Goal: Information Seeking & Learning: Find specific fact

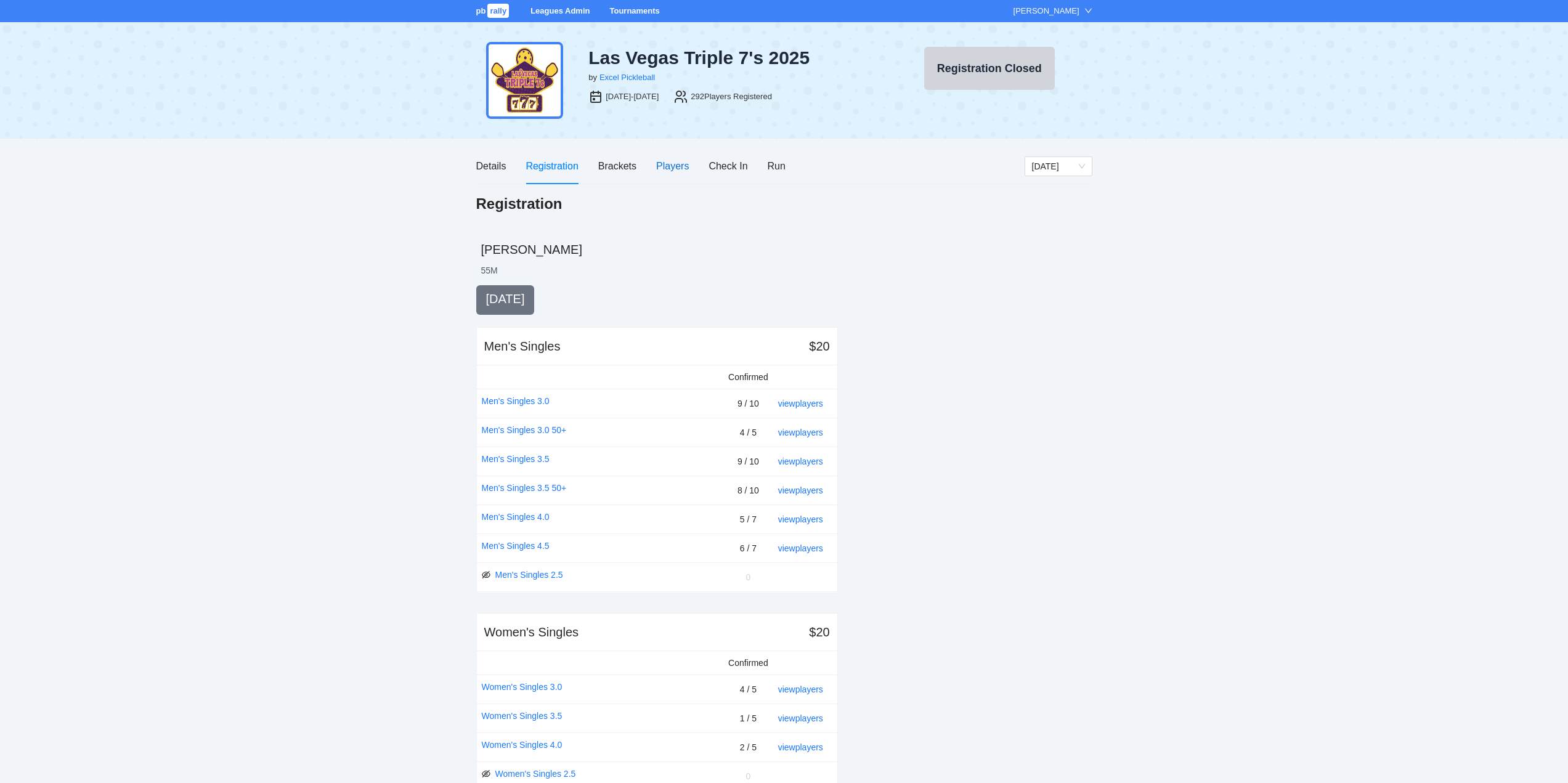
click at [669, 164] on div "Players" at bounding box center [673, 166] width 33 height 16
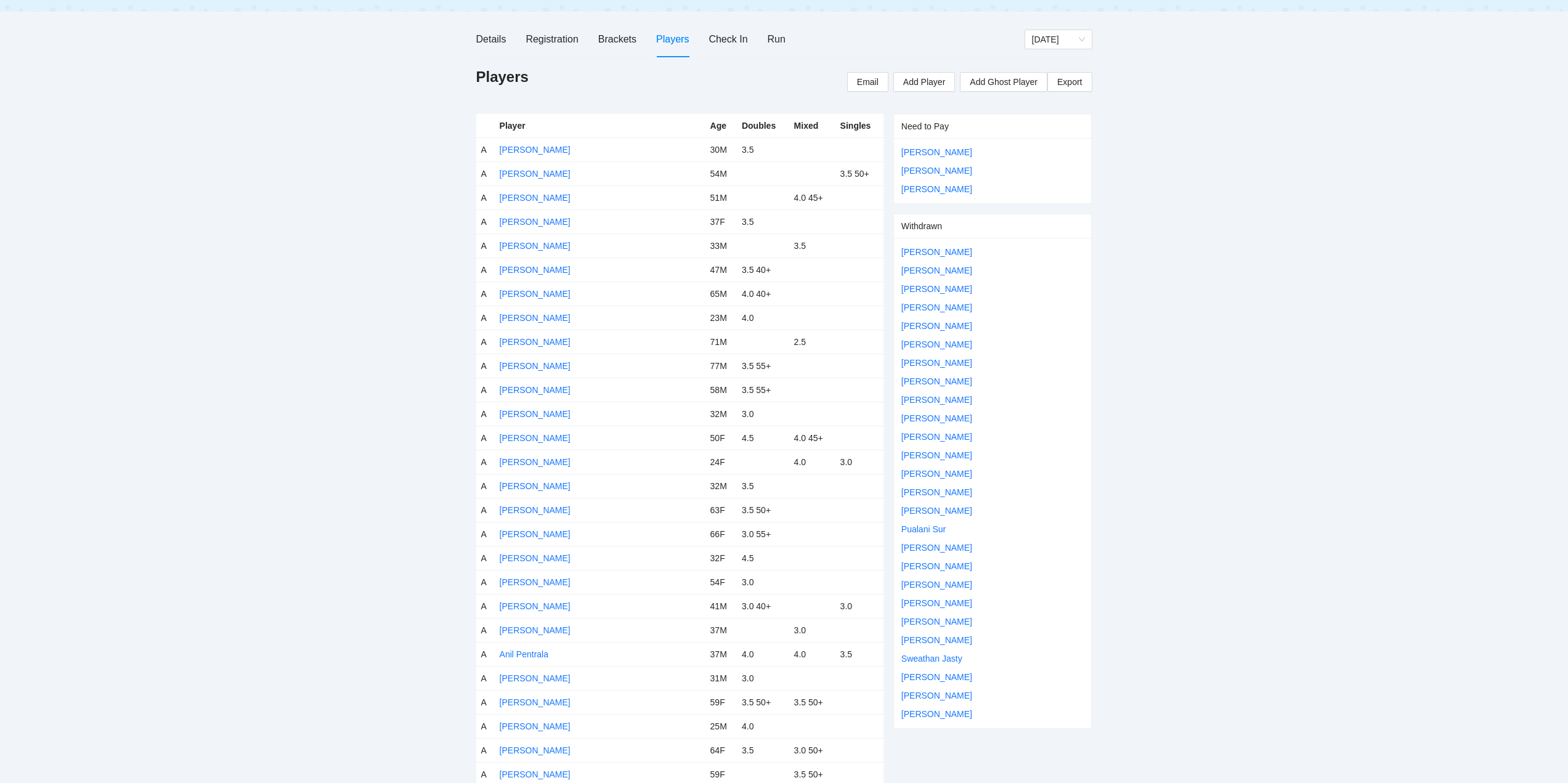
scroll to position [123, 0]
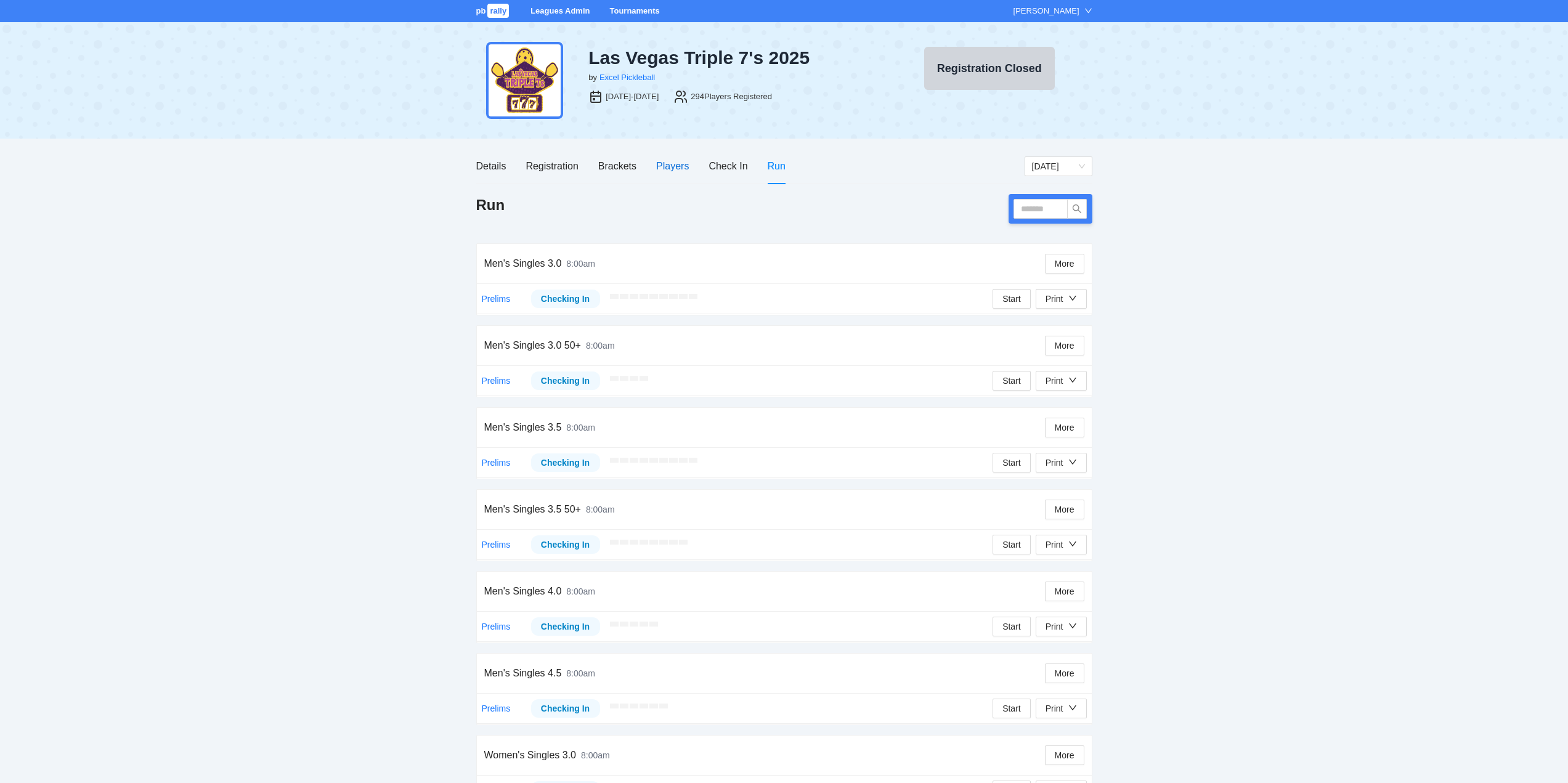
click at [668, 166] on div "Players" at bounding box center [673, 166] width 33 height 16
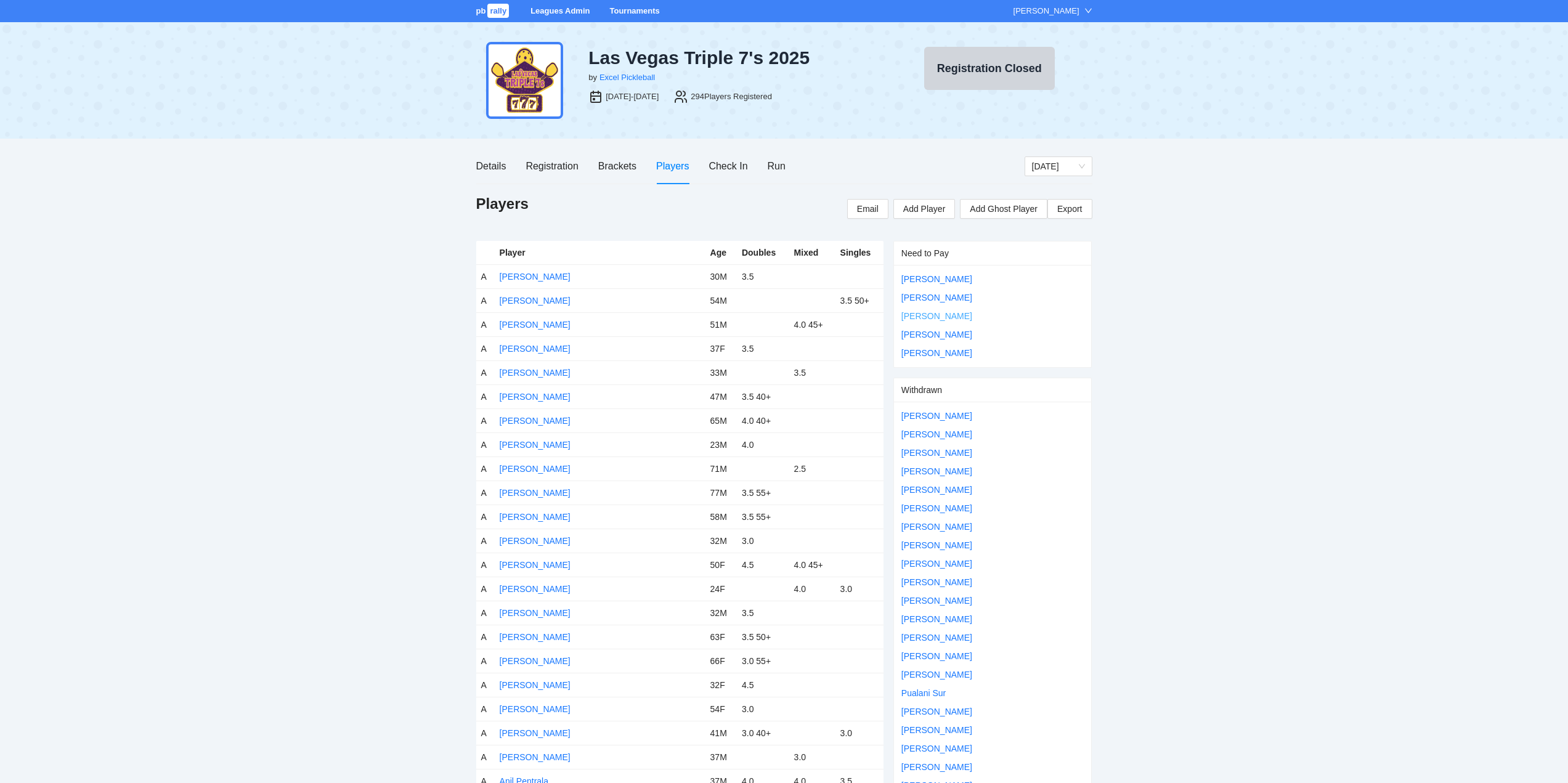
click at [918, 315] on link "Liam Johnson" at bounding box center [937, 316] width 71 height 10
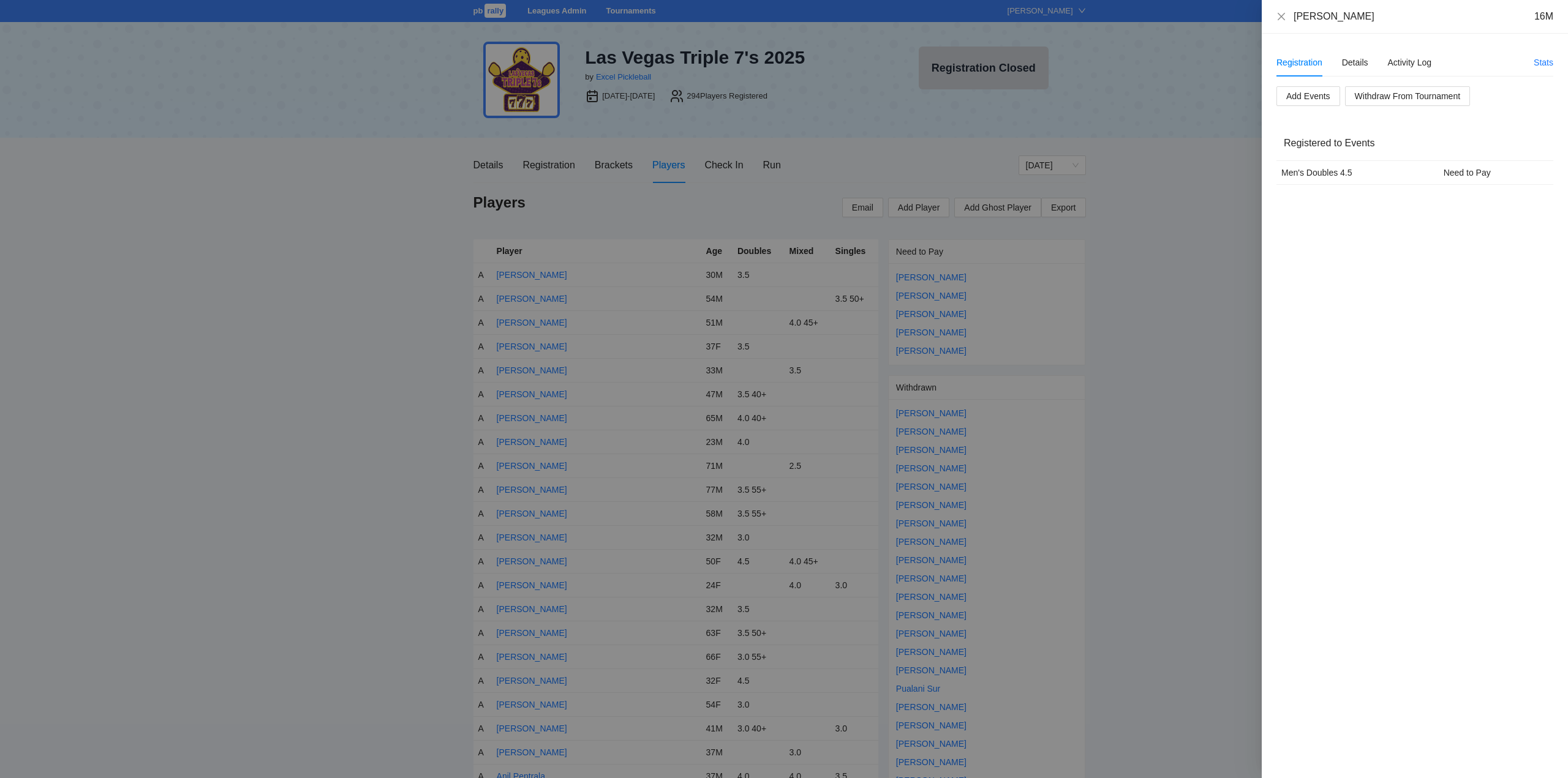
click at [614, 373] on div at bounding box center [784, 389] width 1568 height 778
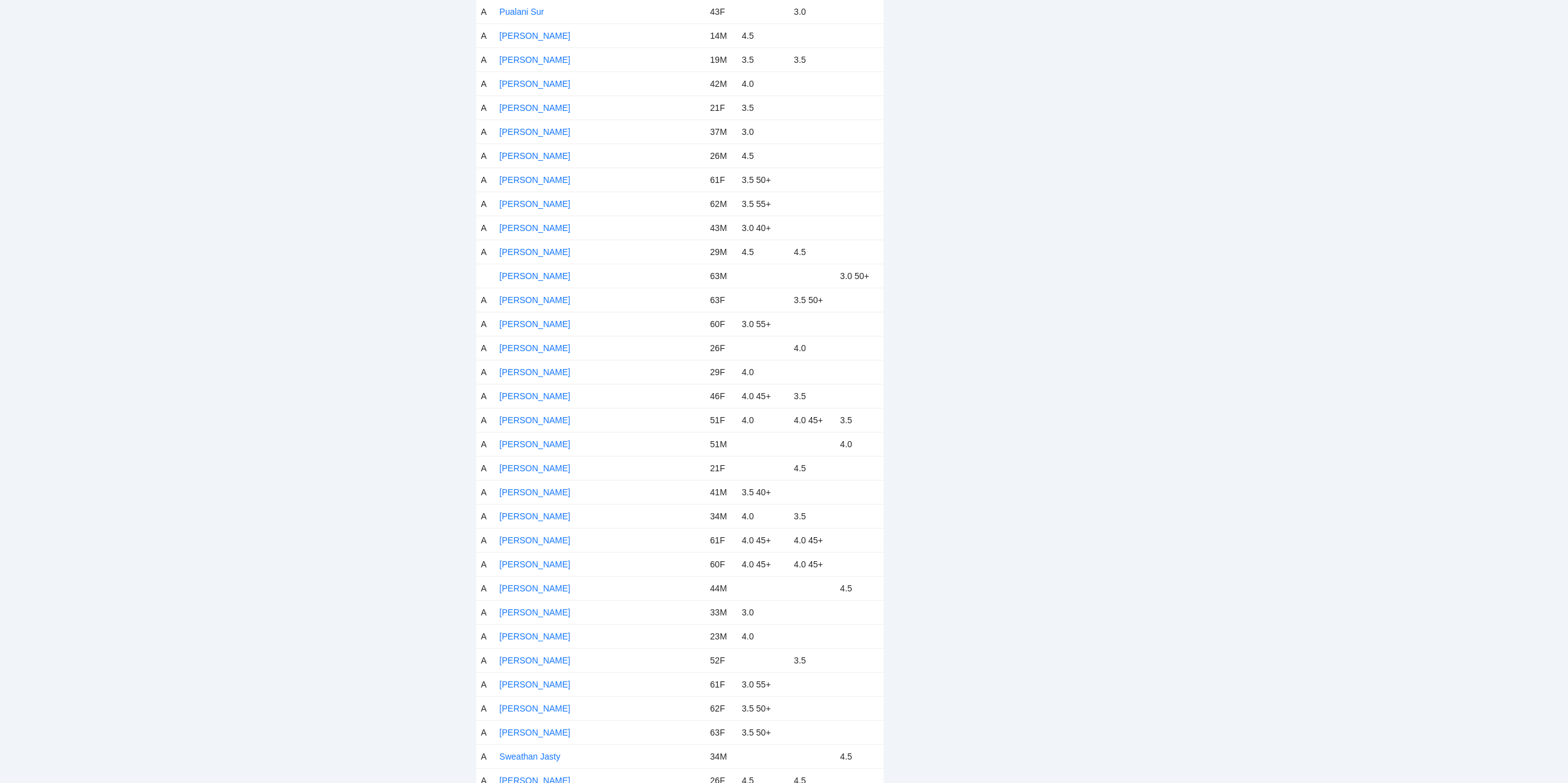
scroll to position [5854, 0]
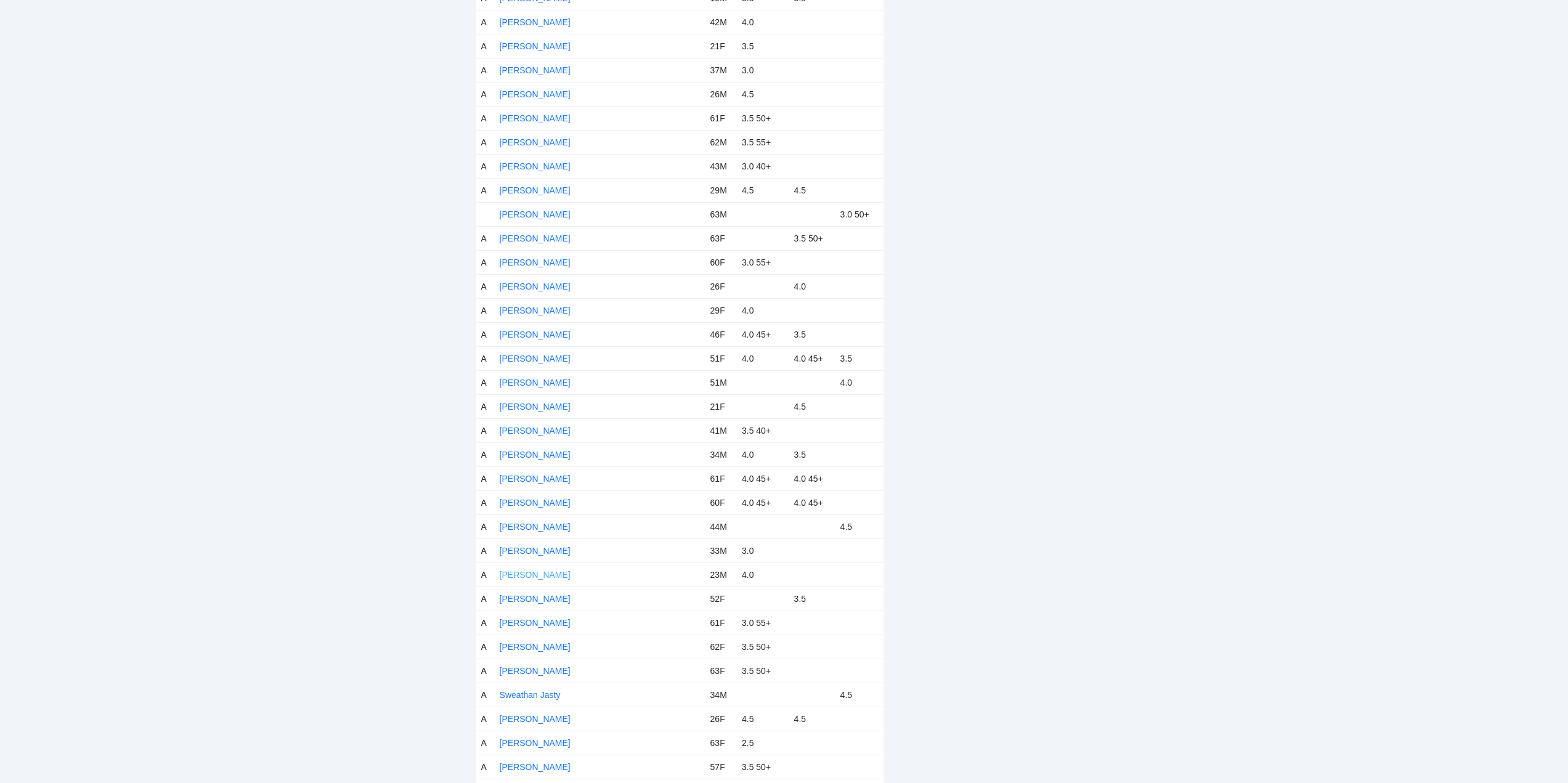
click at [544, 574] on link "[PERSON_NAME]" at bounding box center [535, 574] width 71 height 10
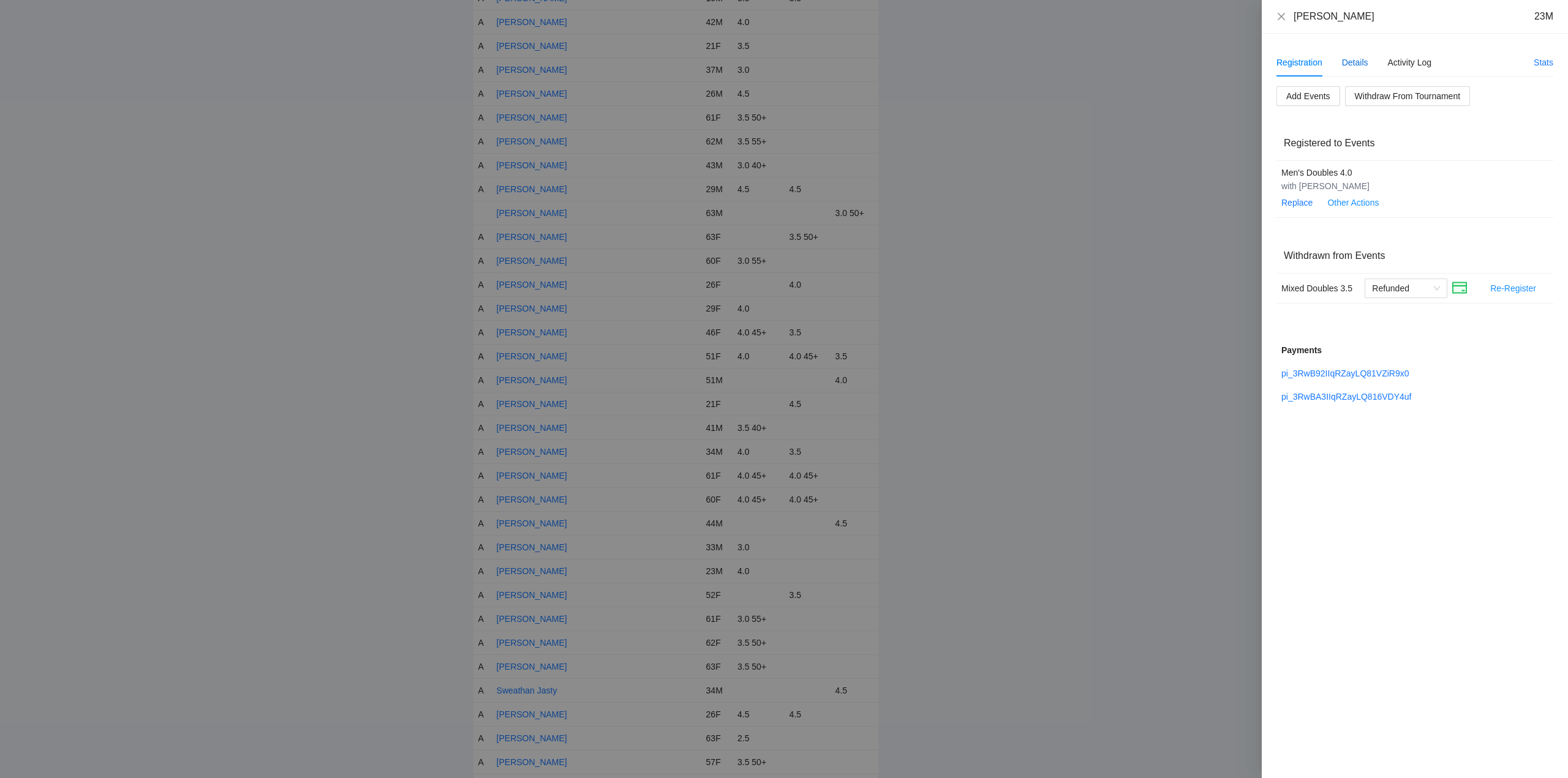
click at [1351, 63] on div "Details" at bounding box center [1355, 62] width 26 height 14
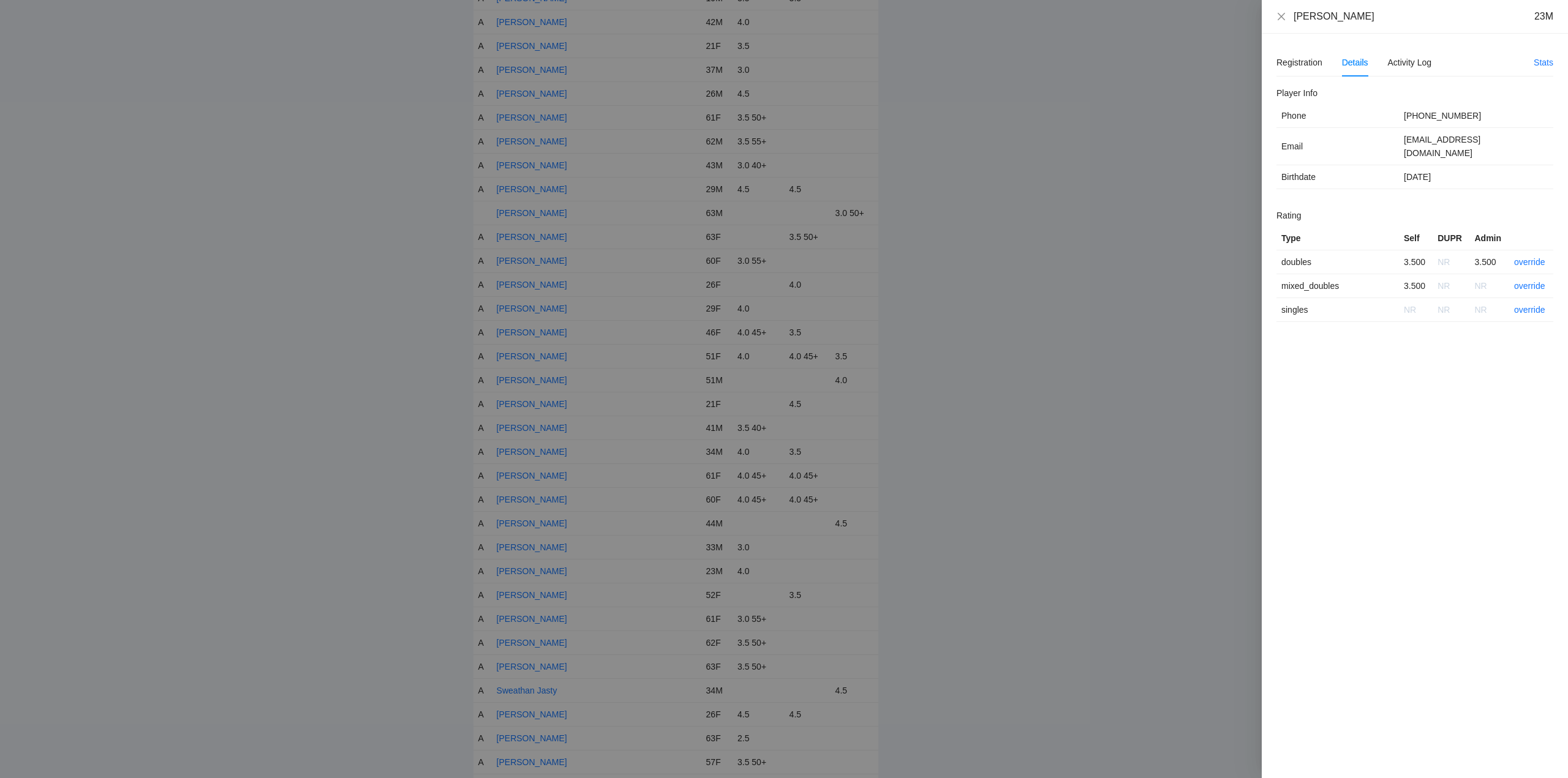
click at [1351, 63] on div "Details" at bounding box center [1355, 62] width 26 height 14
click at [1281, 18] on icon "close" at bounding box center [1281, 16] width 9 height 9
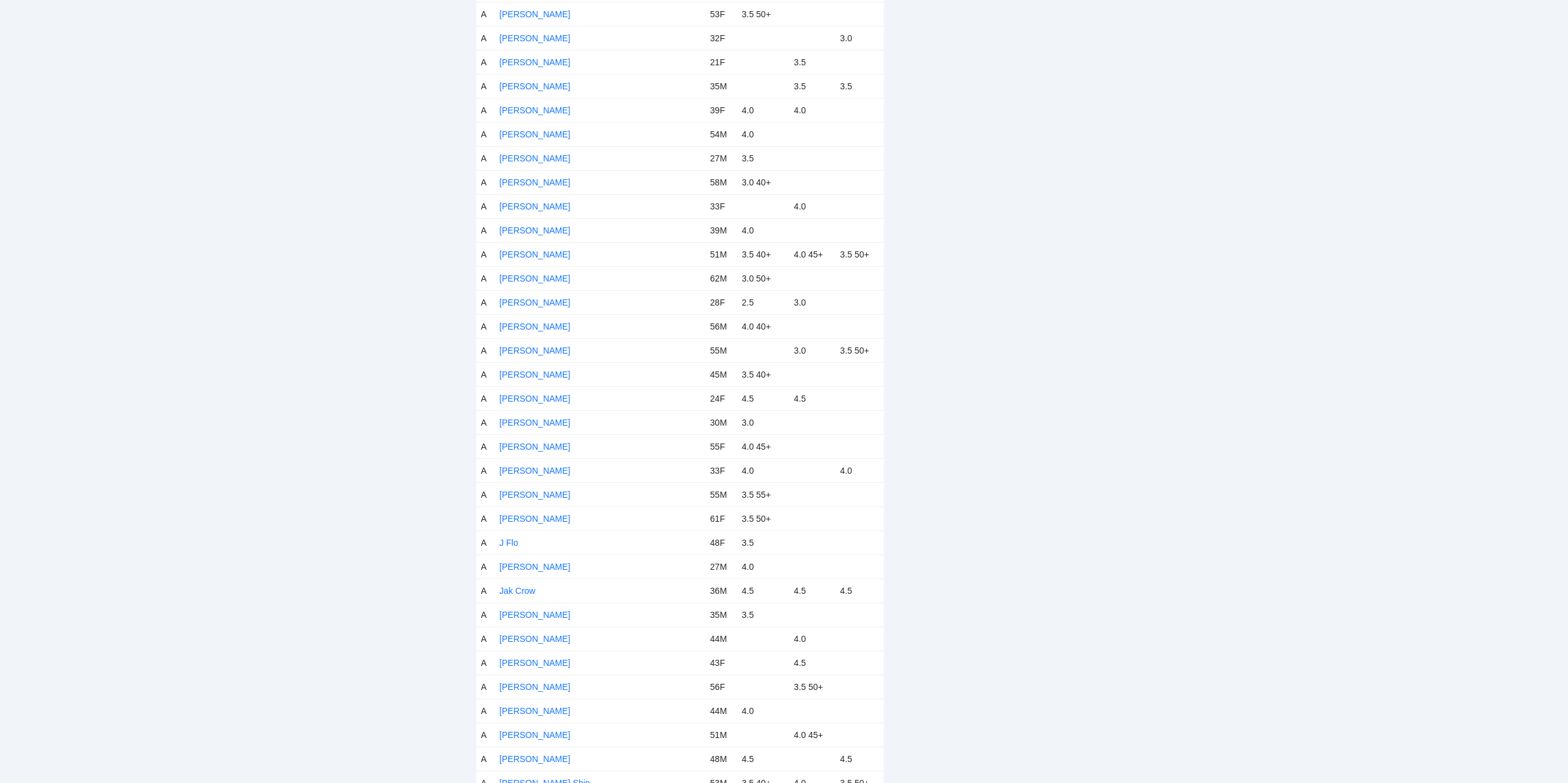
scroll to position [0, 0]
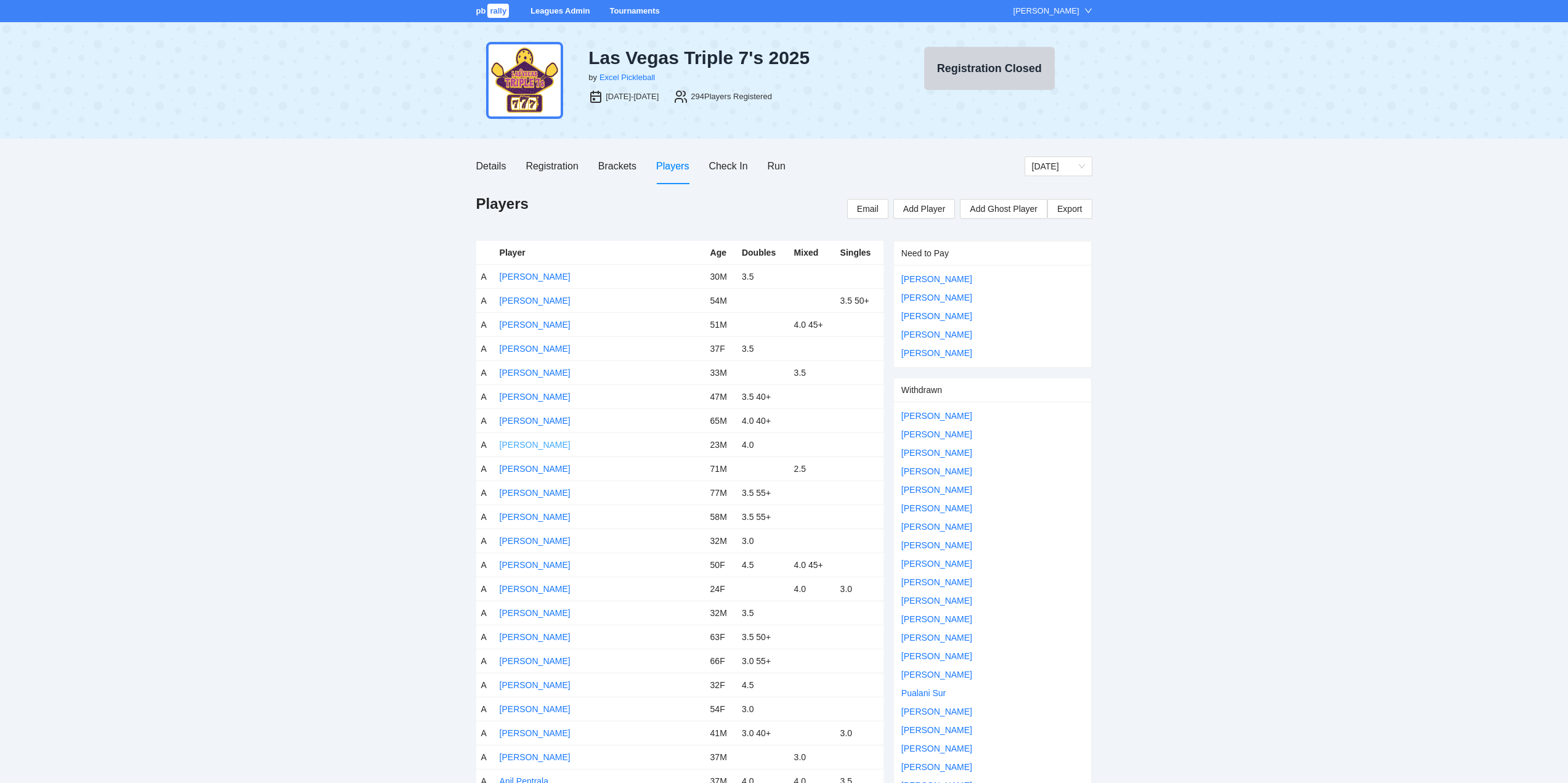
click at [555, 443] on link "[PERSON_NAME]" at bounding box center [535, 445] width 71 height 10
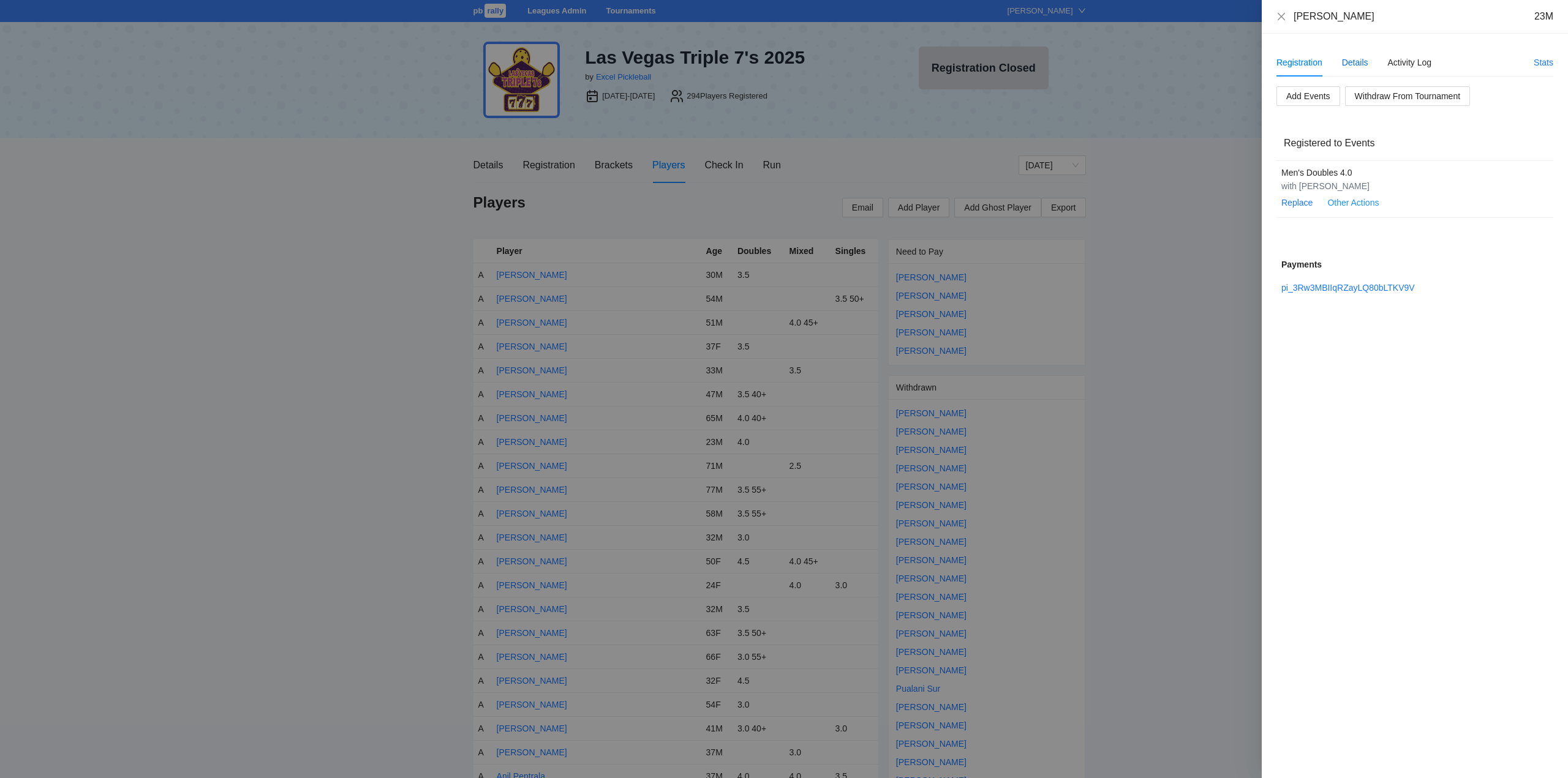
click at [1355, 63] on div "Details" at bounding box center [1355, 62] width 26 height 14
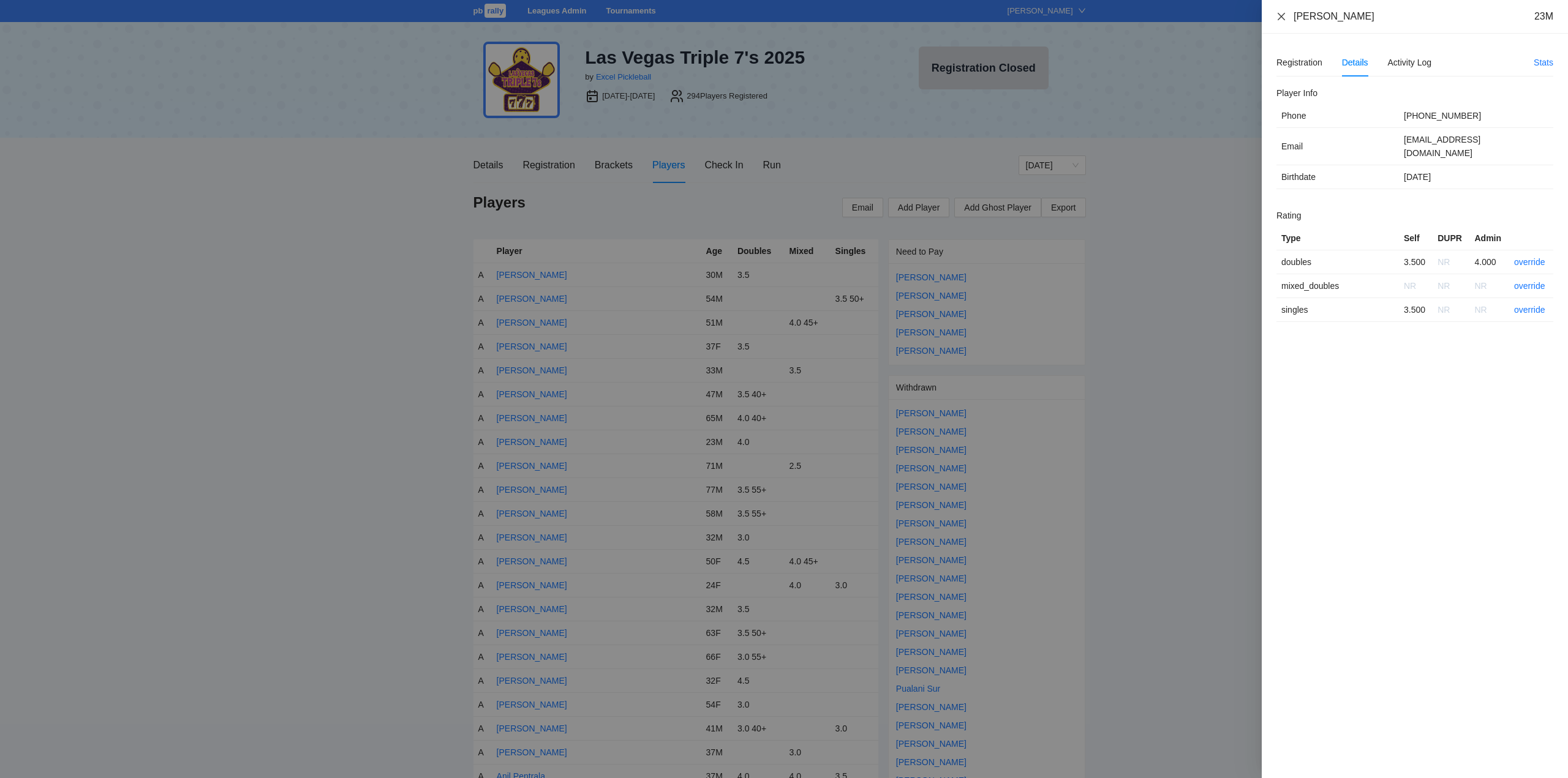
drag, startPoint x: 1390, startPoint y: 16, endPoint x: 1280, endPoint y: 17, distance: 110.0
click at [1280, 17] on div "Alejandro Villalobos 23M" at bounding box center [1414, 16] width 277 height 14
copy div "[PERSON_NAME]"
click at [1277, 16] on icon "close" at bounding box center [1281, 16] width 9 height 9
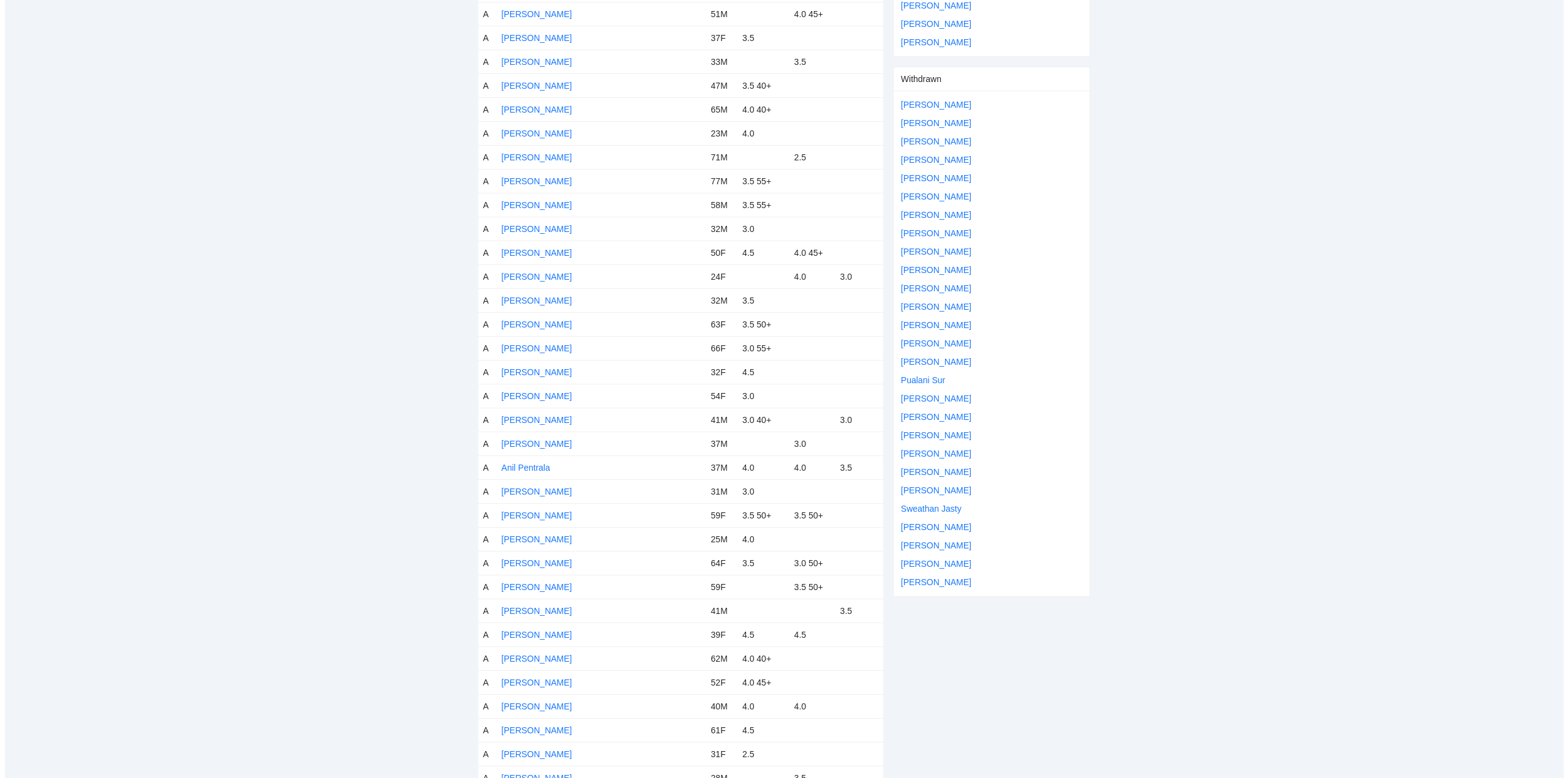
scroll to position [28, 0]
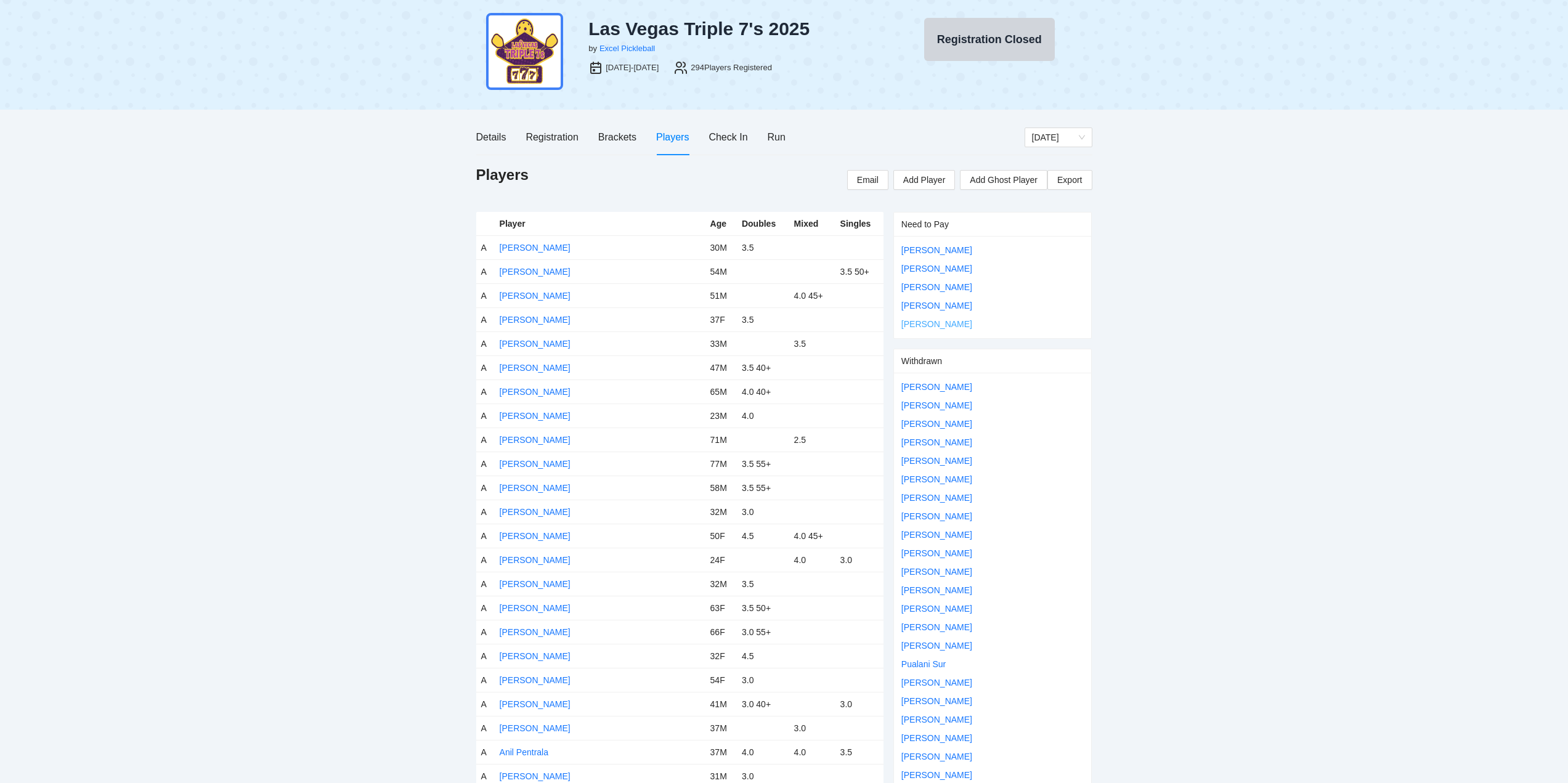
click at [932, 321] on link "Tyler Wagner" at bounding box center [937, 324] width 71 height 10
